Goal: Information Seeking & Learning: Find contact information

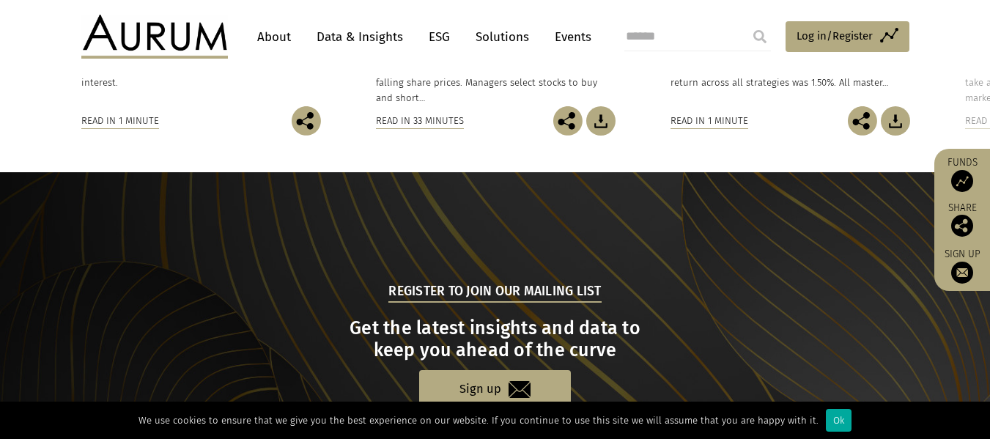
scroll to position [1596, 0]
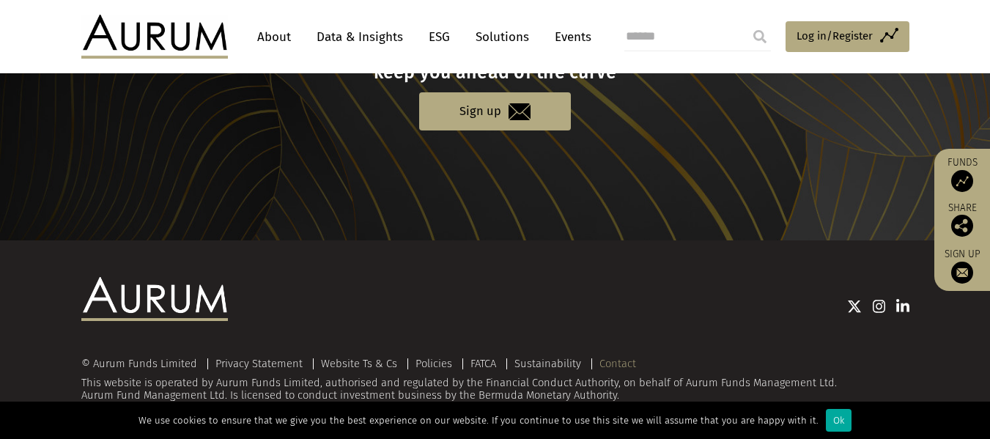
click at [614, 358] on link "Contact" at bounding box center [617, 363] width 37 height 13
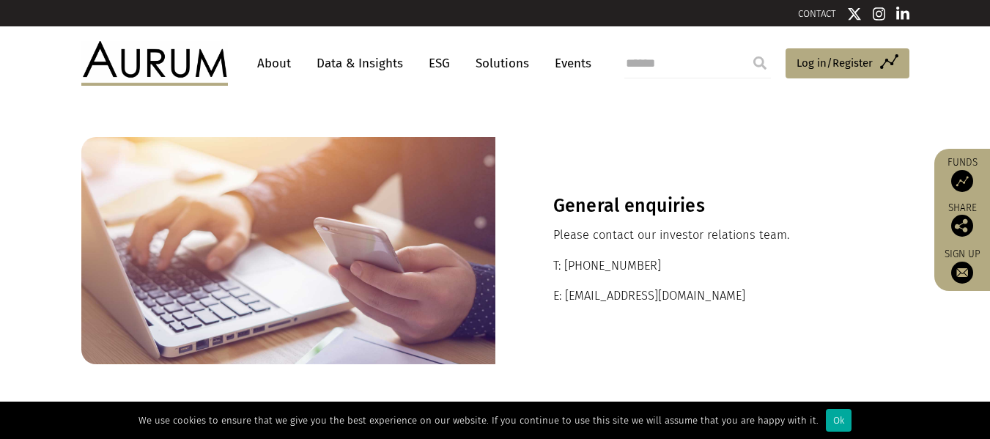
drag, startPoint x: 660, startPoint y: 265, endPoint x: 566, endPoint y: 262, distance: 93.8
click at [566, 262] on p "T: +44 20 7589 1130" at bounding box center [702, 265] width 298 height 19
copy p "+44 20 7589 1130"
drag, startPoint x: 697, startPoint y: 300, endPoint x: 566, endPoint y: 293, distance: 130.5
click at [566, 293] on p "E: ir@aurumfunds.com" at bounding box center [702, 295] width 298 height 19
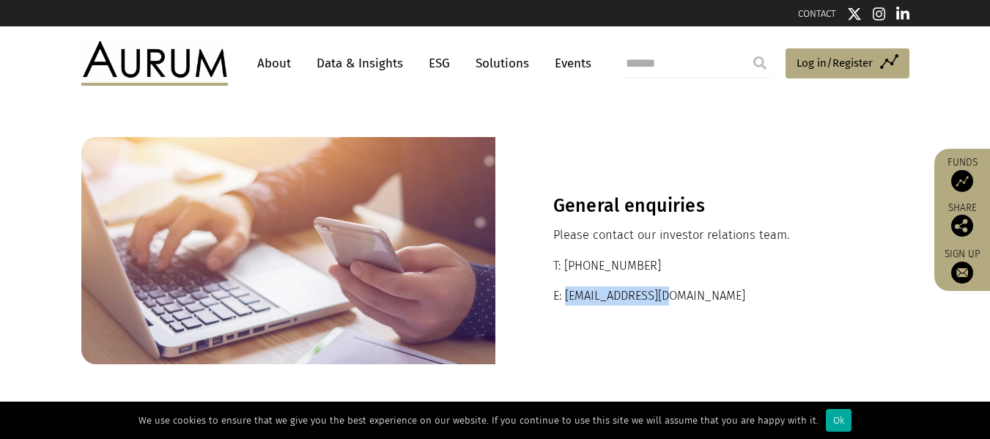
copy p "ir@aurumfunds.com"
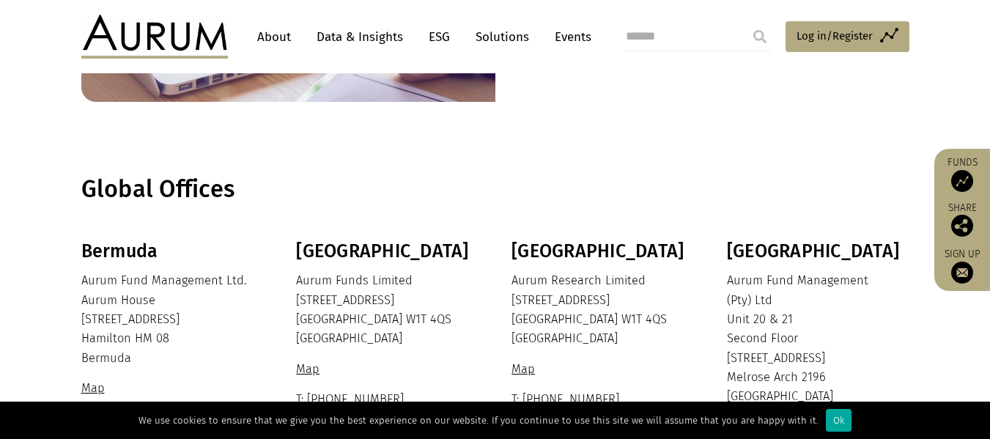
scroll to position [366, 0]
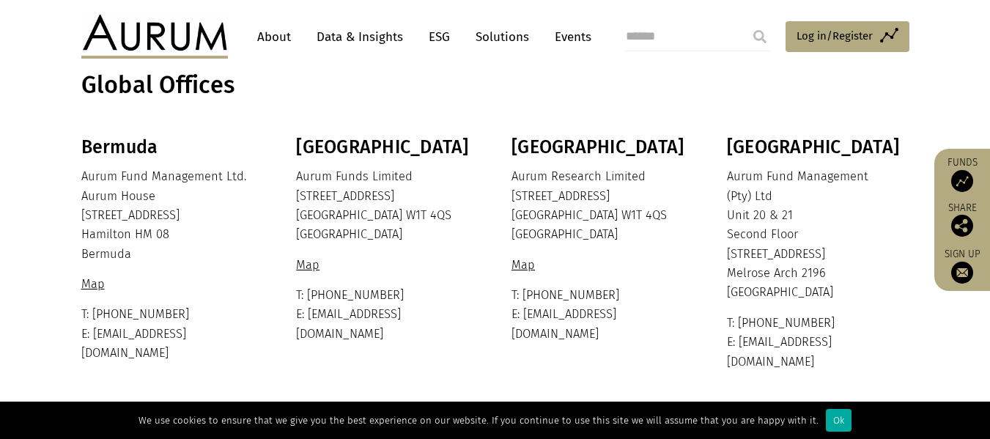
drag, startPoint x: 146, startPoint y: 257, endPoint x: 81, endPoint y: 218, distance: 75.9
click at [83, 218] on p "Aurum Fund Management Ltd. Aurum House 35 Richmond Road Hamilton HM 08 Bermuda" at bounding box center [170, 215] width 179 height 97
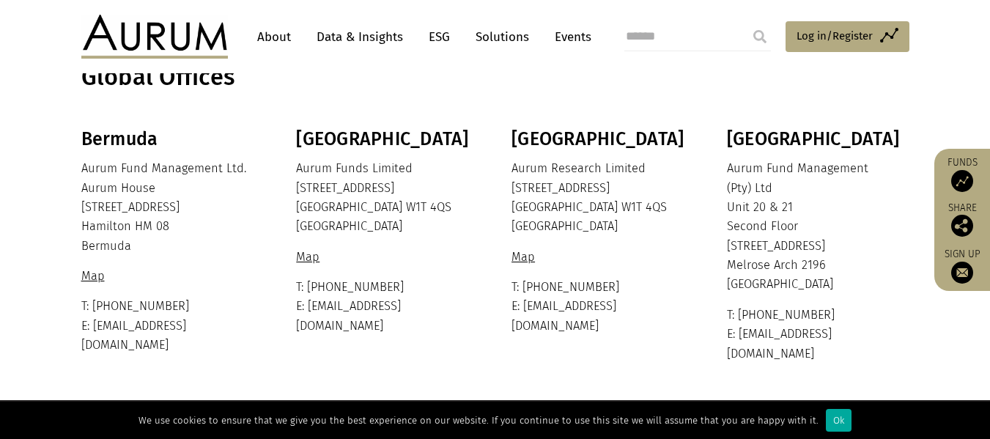
scroll to position [368, 0]
